Goal: Navigation & Orientation: Find specific page/section

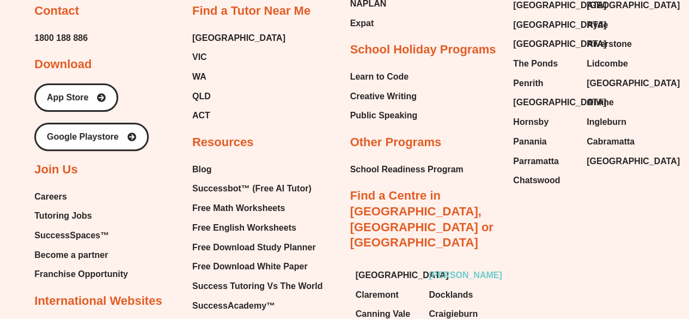
scroll to position [8296, 0]
click at [544, 181] on span "Chatswood" at bounding box center [536, 181] width 47 height 16
click at [541, 182] on span "Chatswood" at bounding box center [536, 181] width 47 height 16
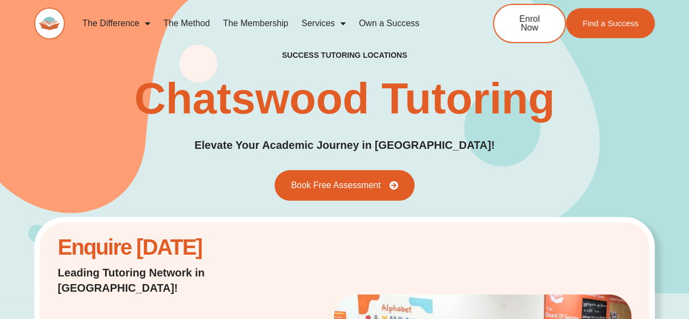
scroll to position [203, 0]
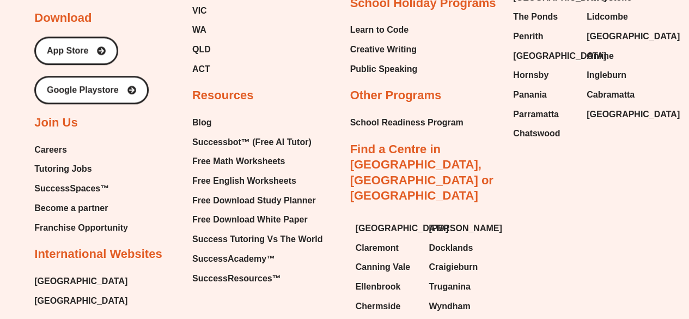
scroll to position [4645, 0]
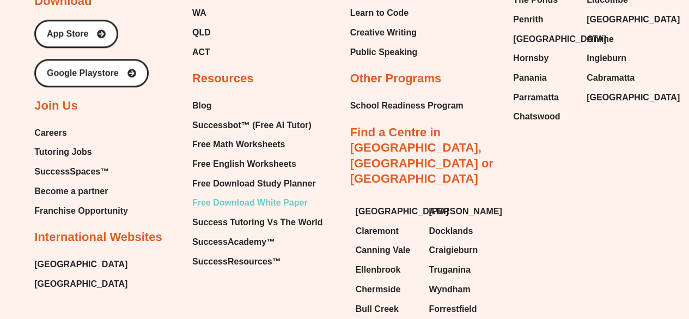
click at [260, 194] on span "Free Download White Paper" at bounding box center [249, 202] width 115 height 16
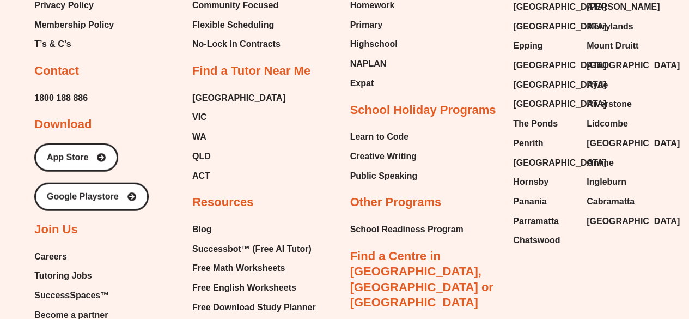
scroll to position [1503, 0]
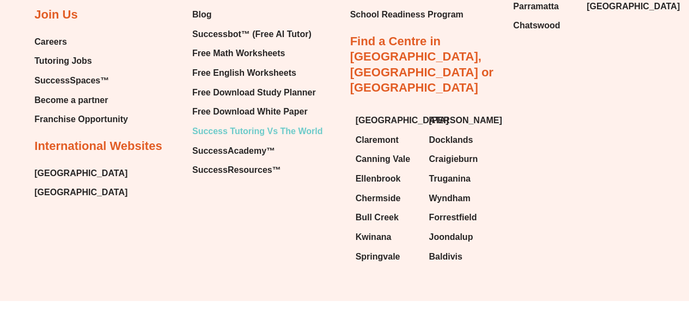
click at [236, 124] on span "Success Tutoring Vs The World" at bounding box center [257, 131] width 130 height 16
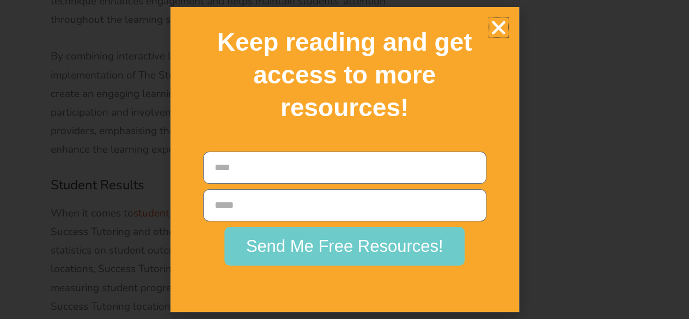
scroll to position [4712, 0]
click at [494, 22] on icon "Close" at bounding box center [498, 27] width 19 height 19
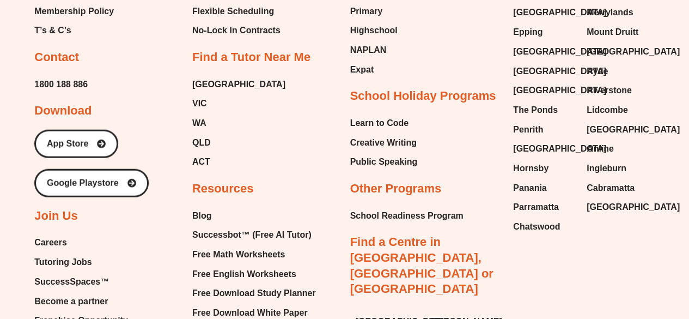
scroll to position [9533, 0]
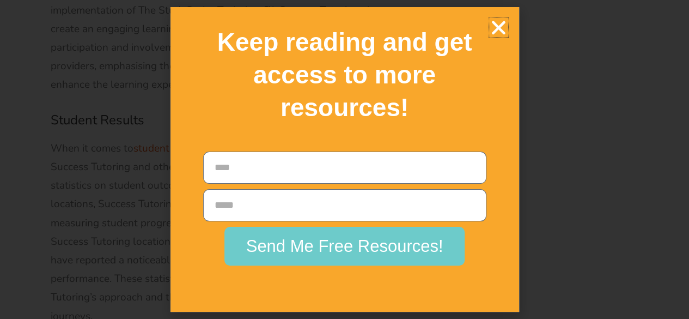
scroll to position [4806, 0]
click at [492, 31] on icon "Close" at bounding box center [498, 27] width 19 height 19
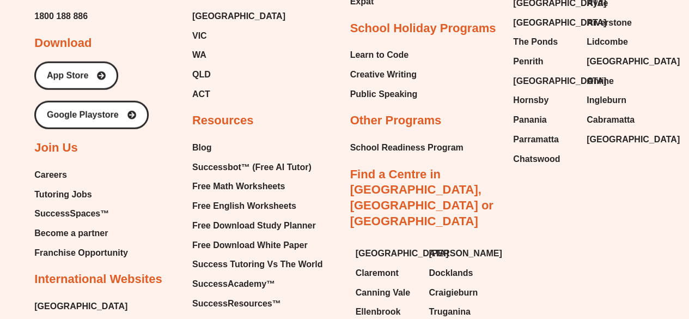
scroll to position [9634, 0]
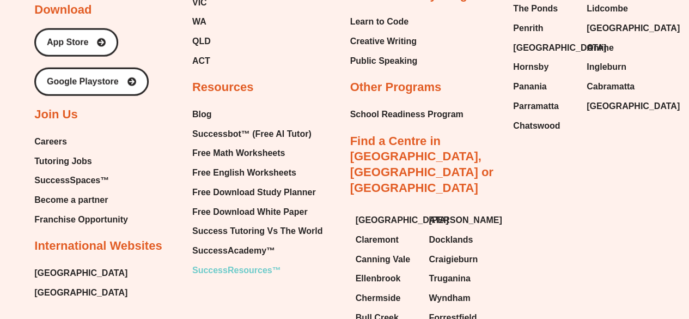
click at [234, 262] on span "SuccessResources™" at bounding box center [236, 270] width 89 height 16
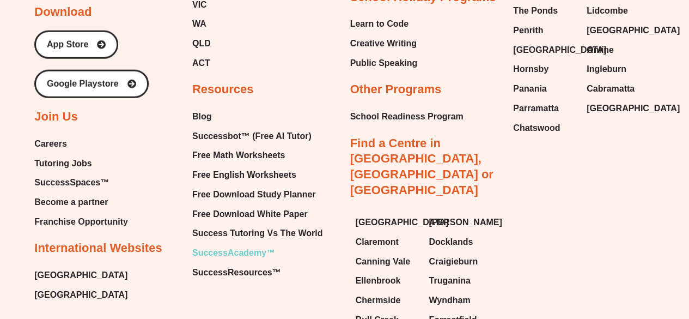
click at [218, 244] on span "SuccessAcademy™" at bounding box center [233, 252] width 83 height 16
